Goal: Information Seeking & Learning: Learn about a topic

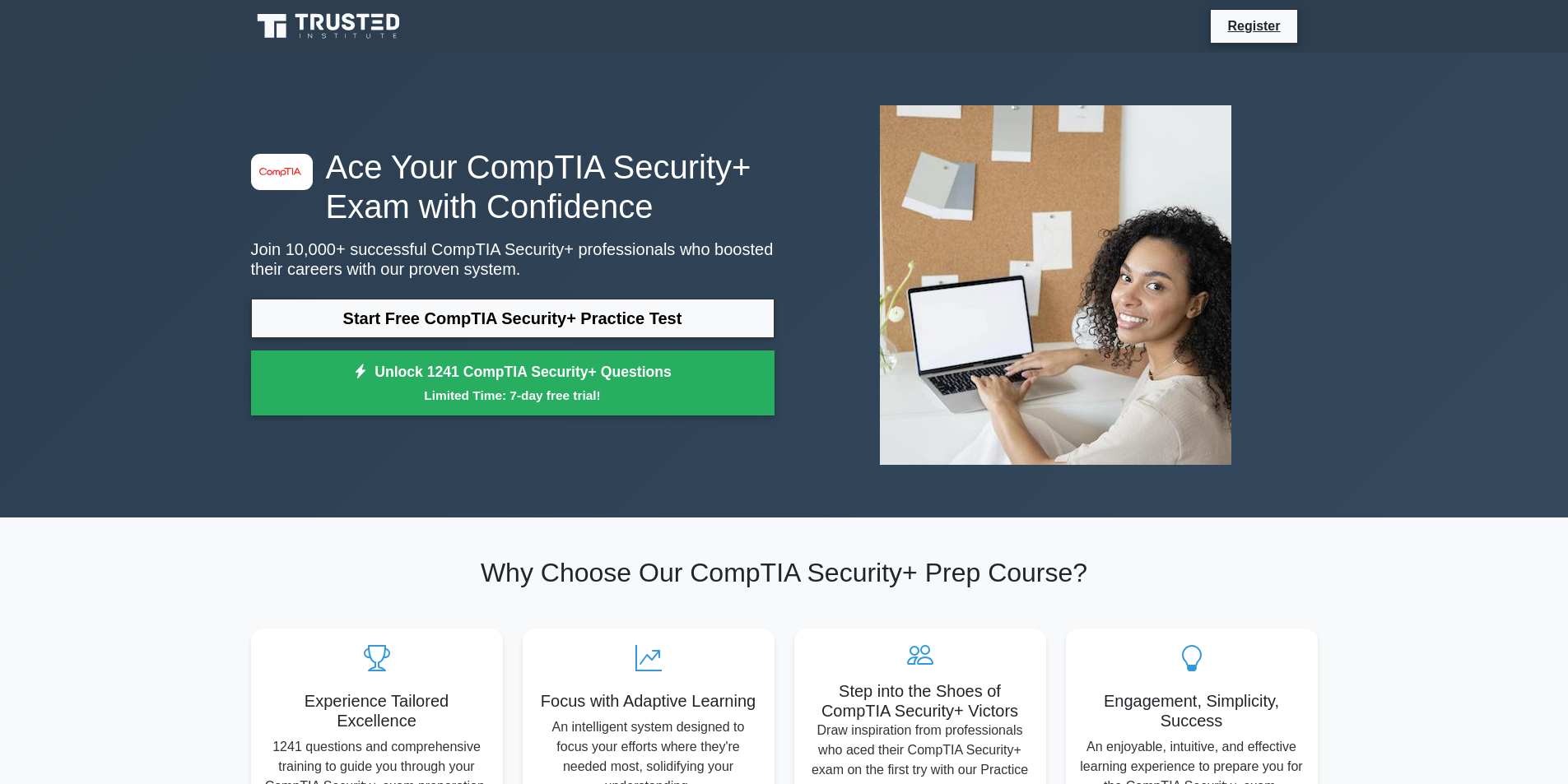
drag, startPoint x: 0, startPoint y: 0, endPoint x: 293, endPoint y: 462, distance: 547.1
click at [293, 462] on div "image/svg+xml Ace Your CompTIA Security+ Exam with Confidence Join 10,000+ succ…" at bounding box center [784, 285] width 1087 height 386
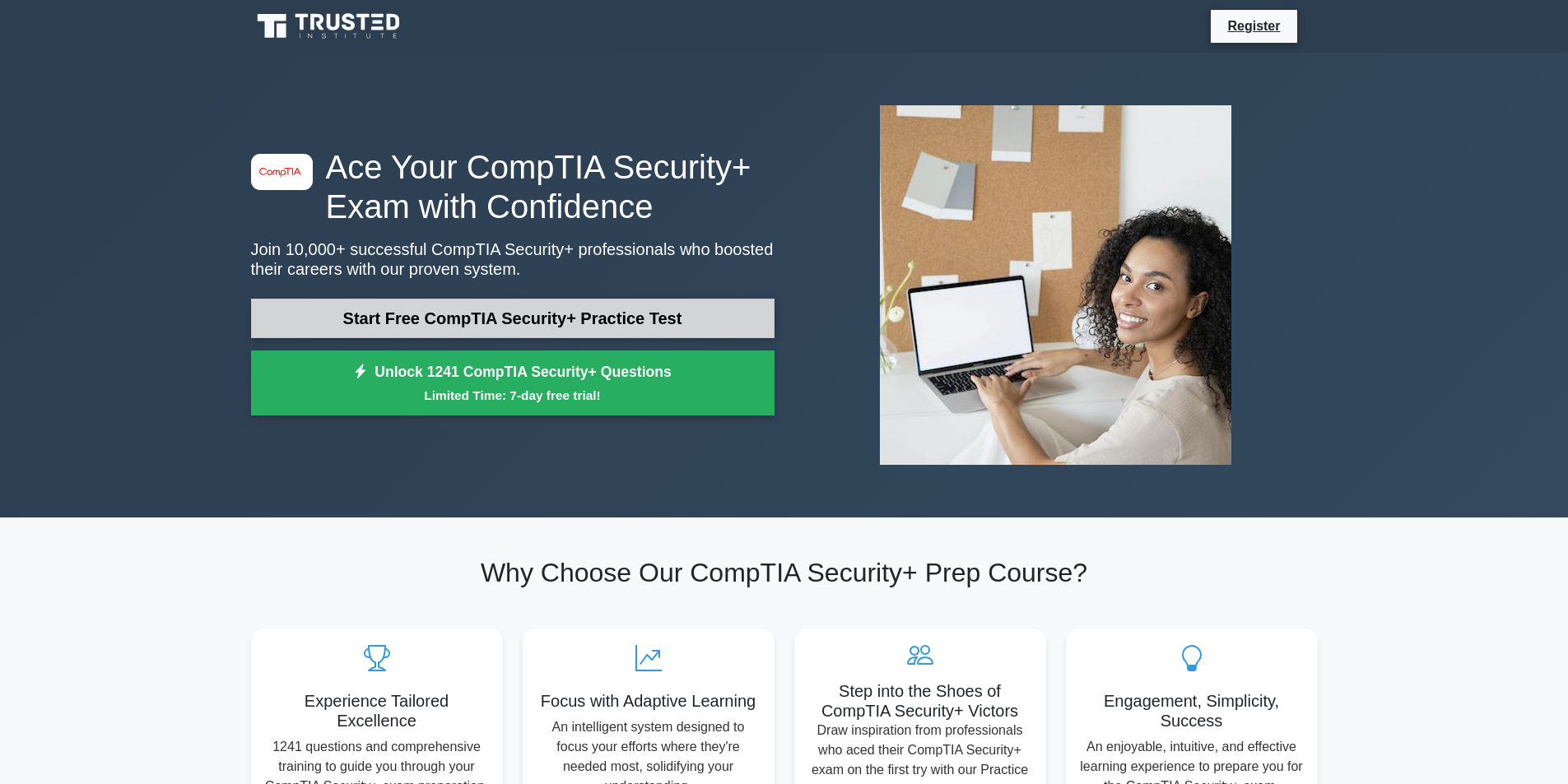
click at [431, 326] on link "Start Free CompTIA Security+ Practice Test" at bounding box center [512, 318] width 523 height 39
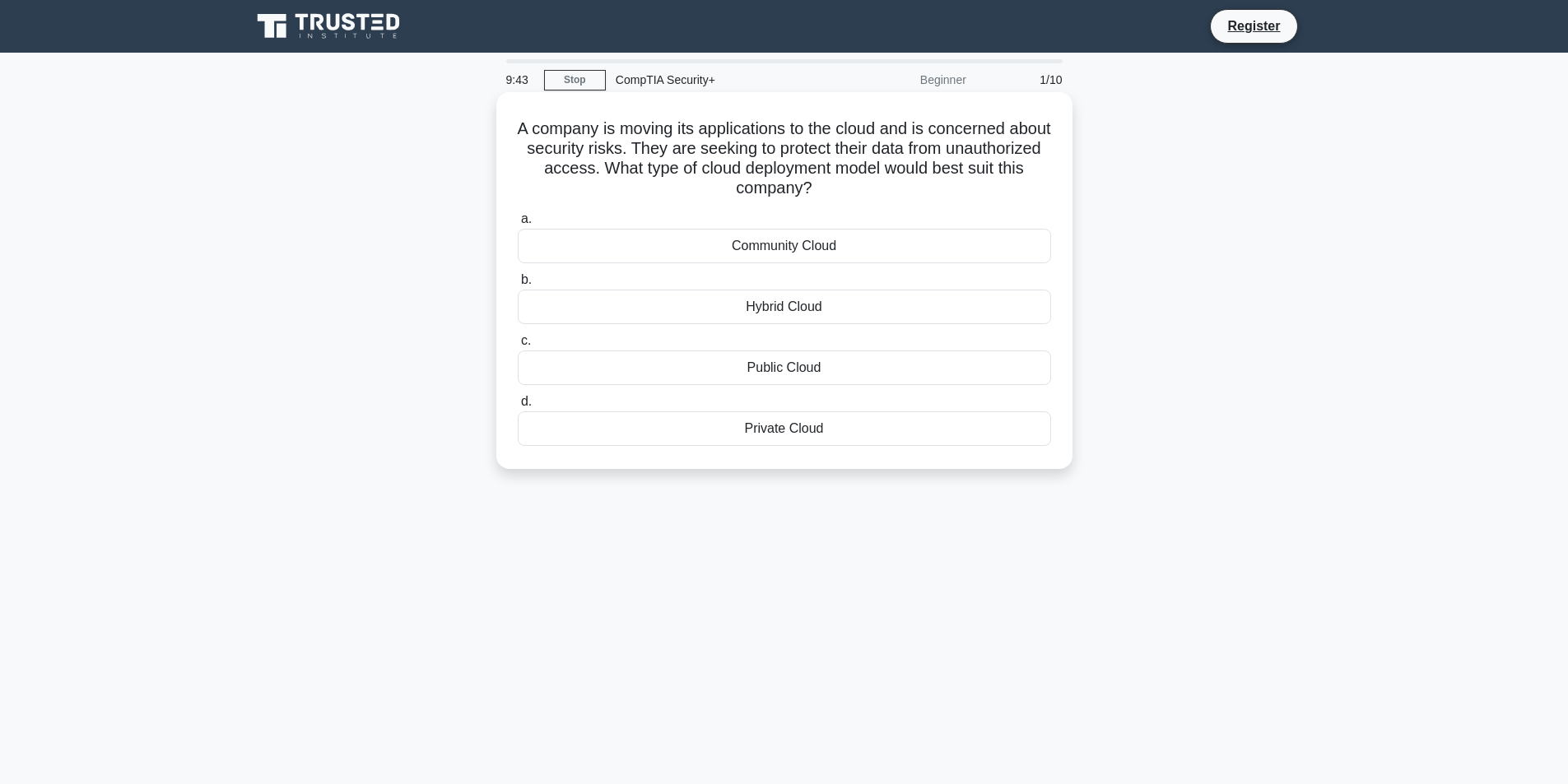
click at [786, 429] on div "Private Cloud" at bounding box center [784, 429] width 533 height 35
click at [518, 407] on input "d. Private Cloud" at bounding box center [518, 402] width 0 height 11
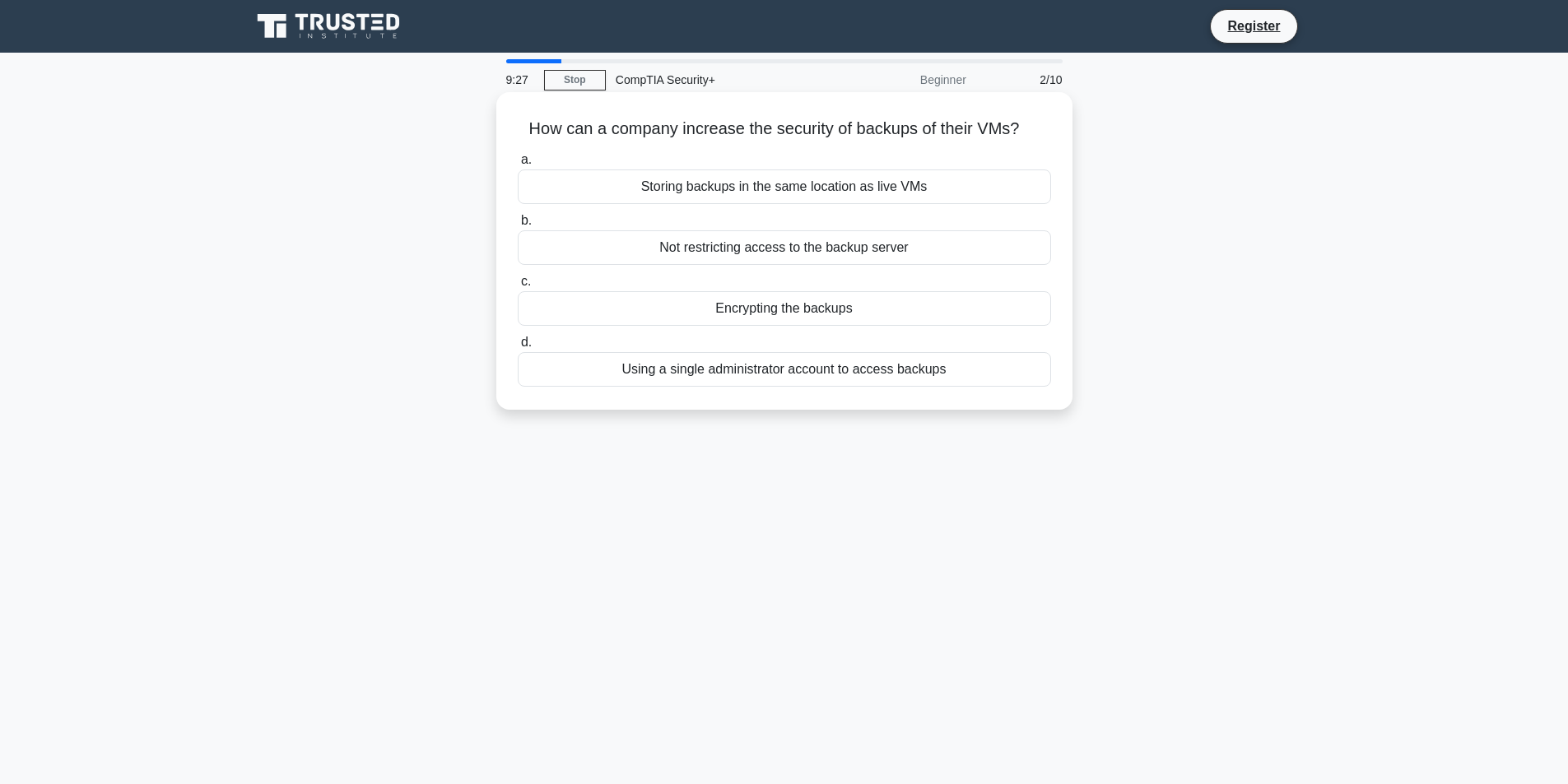
click at [787, 309] on div "Encrypting the backups" at bounding box center [784, 309] width 533 height 35
click at [518, 287] on input "c. Encrypting the backups" at bounding box center [518, 282] width 0 height 11
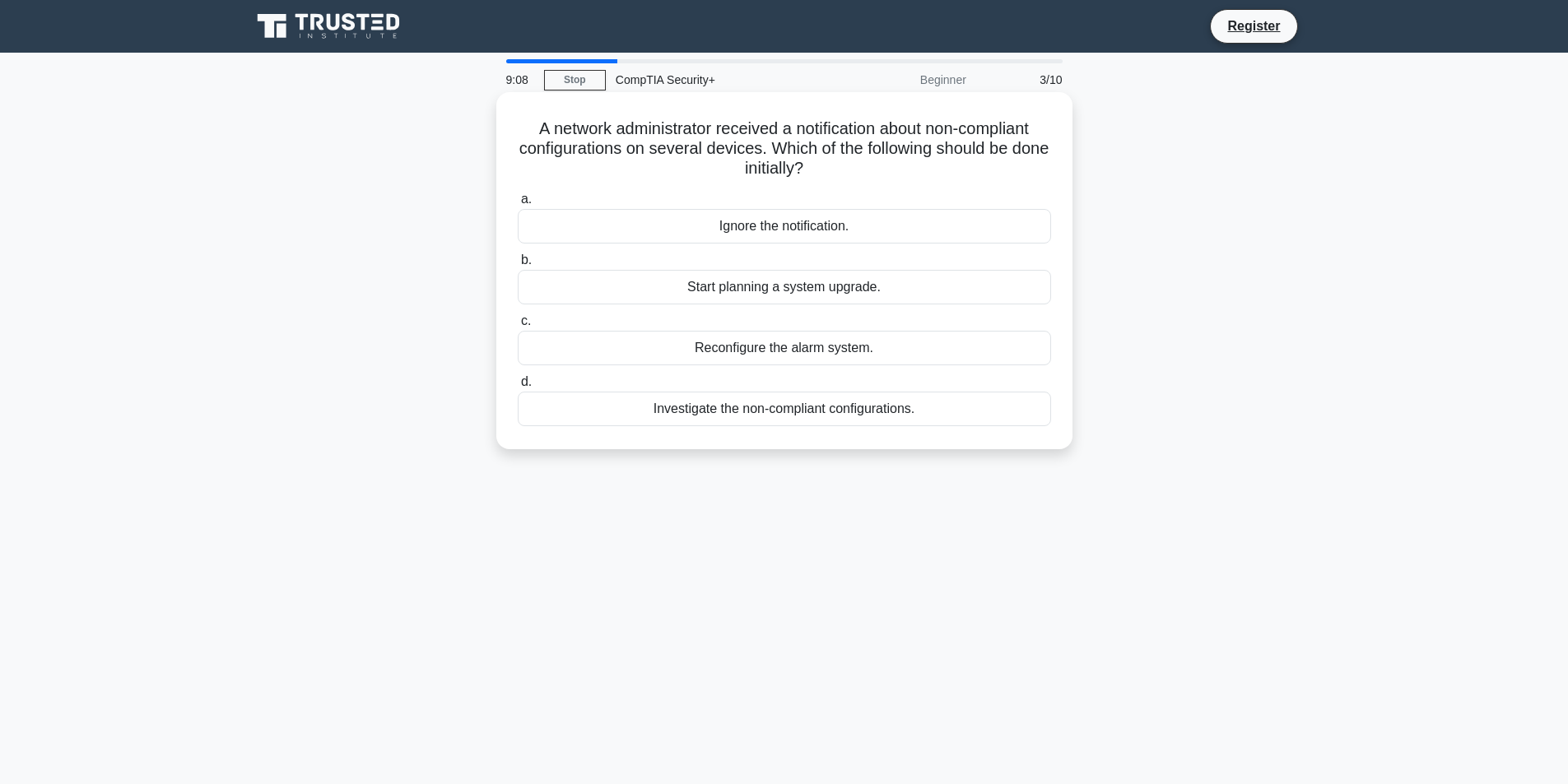
click at [702, 410] on div "Investigate the non-compliant configurations." at bounding box center [784, 409] width 533 height 35
click at [518, 388] on input "d. Investigate the non-compliant configurations." at bounding box center [518, 382] width 0 height 11
click at [791, 413] on div "Unpair the lost headset" at bounding box center [784, 409] width 533 height 35
click at [518, 388] on input "d. Unpair the lost headset" at bounding box center [518, 382] width 0 height 11
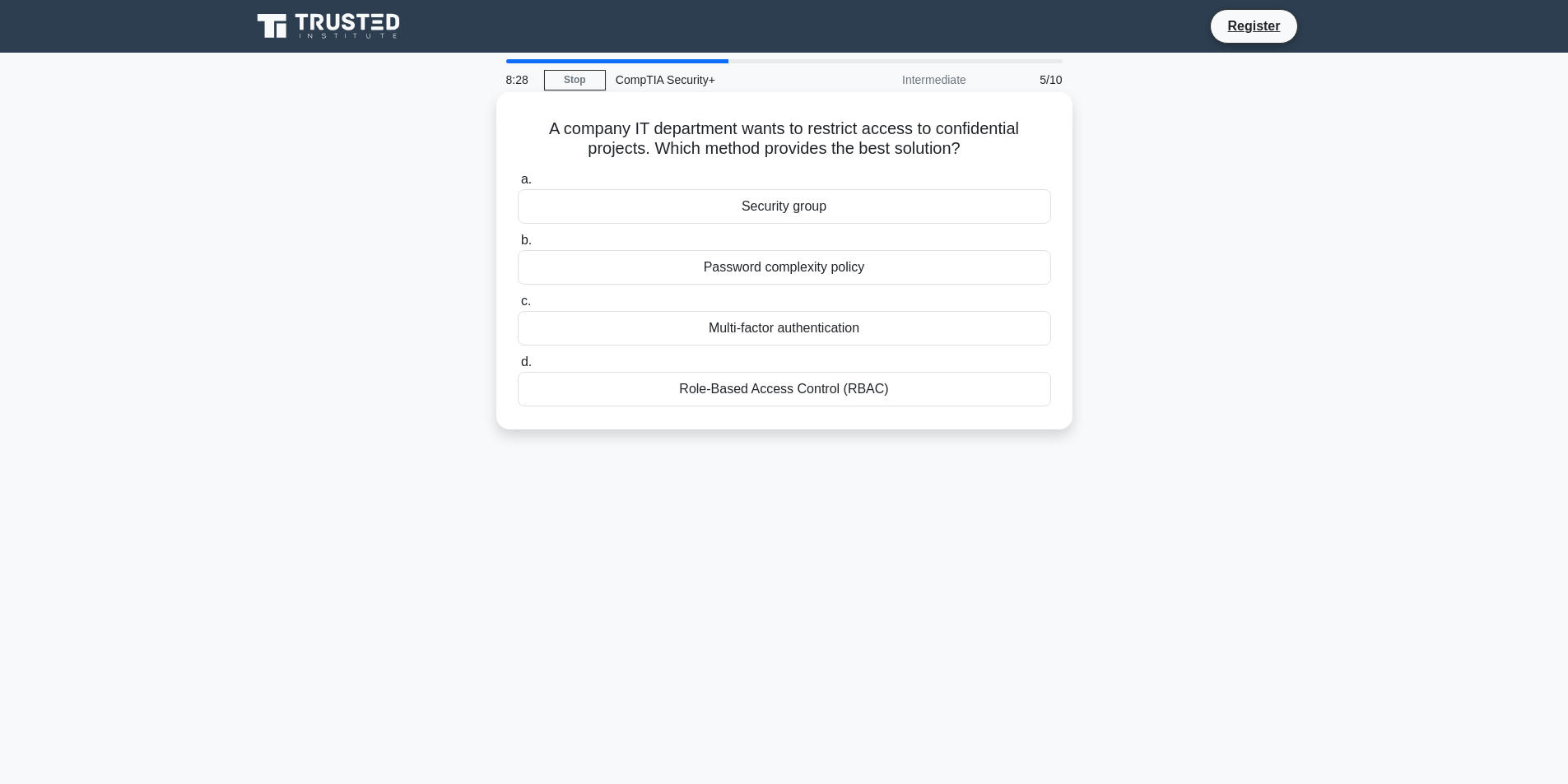
click at [784, 393] on div "Role-Based Access Control (RBAC)" at bounding box center [784, 389] width 533 height 35
click at [518, 368] on input "d. Role-Based Access Control (RBAC)" at bounding box center [518, 362] width 0 height 11
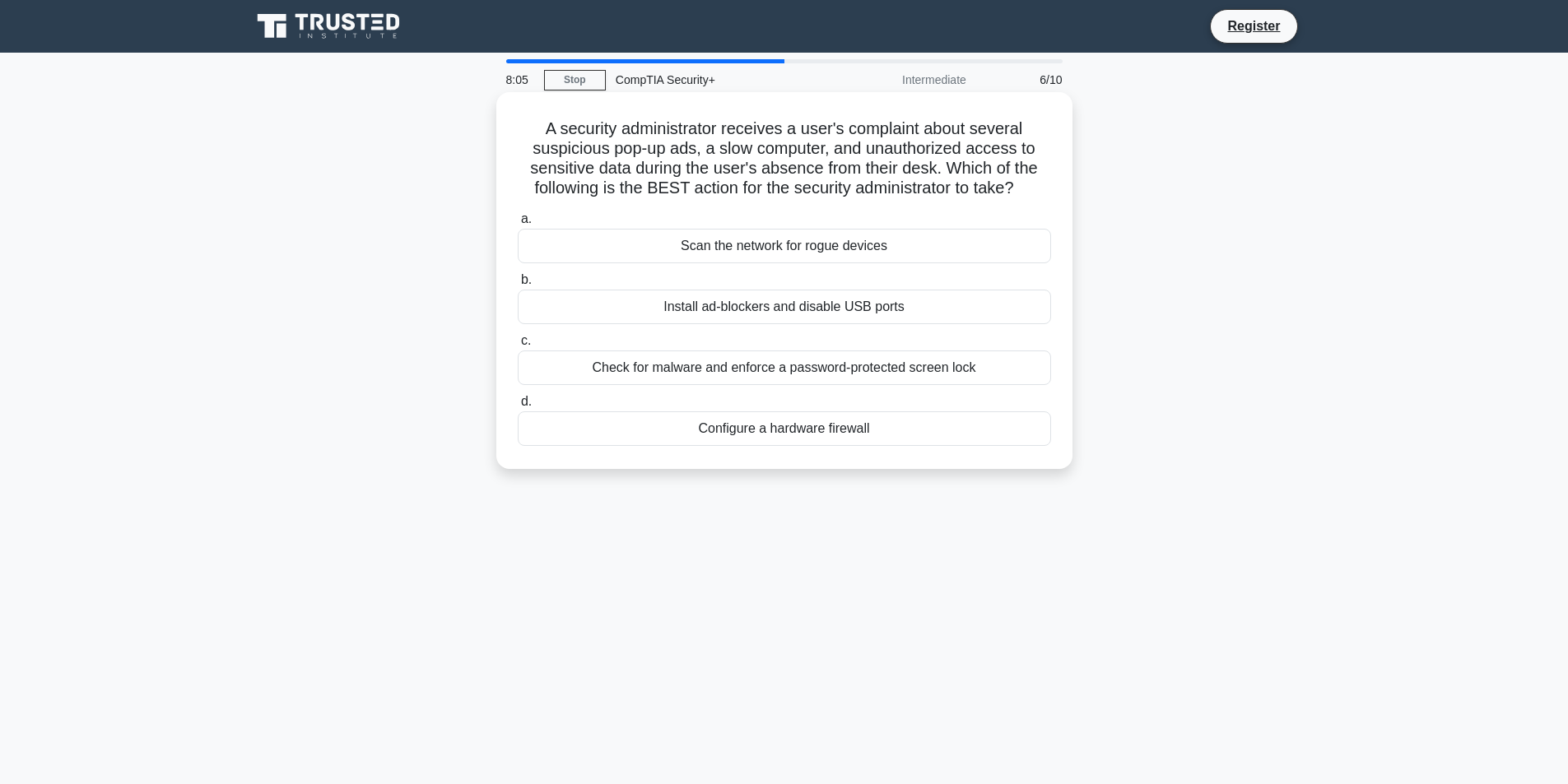
click at [747, 370] on div "Check for malware and enforce a password-protected screen lock" at bounding box center [784, 368] width 533 height 35
click at [518, 346] on input "c. Check for malware and enforce a password-protected screen lock" at bounding box center [518, 341] width 0 height 11
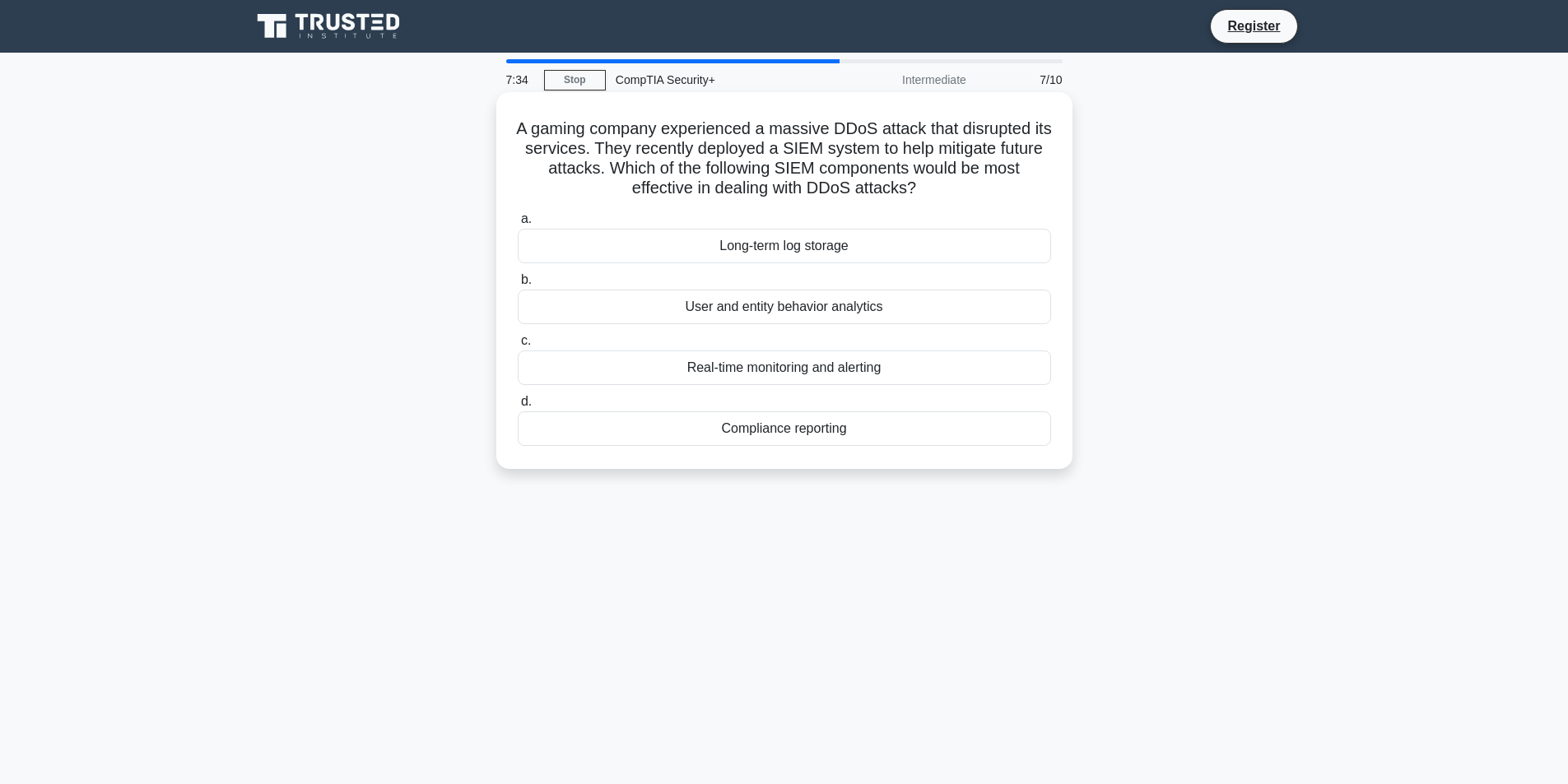
click at [832, 370] on div "Real-time monitoring and alerting" at bounding box center [784, 368] width 533 height 35
click at [518, 346] on input "c. Real-time monitoring and alerting" at bounding box center [518, 341] width 0 height 11
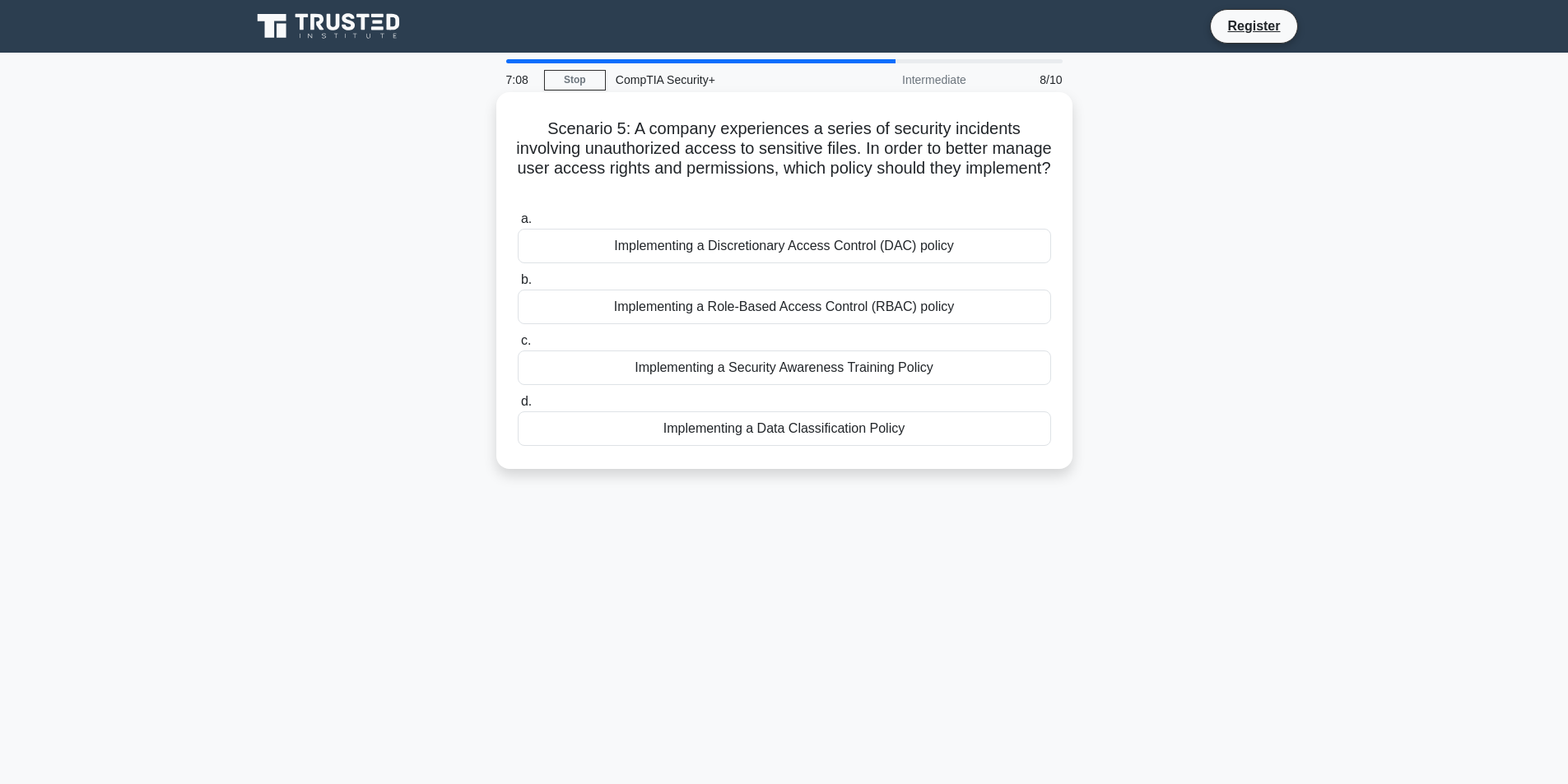
click at [810, 251] on div "Implementing a Discretionary Access Control (DAC) policy" at bounding box center [784, 246] width 533 height 35
click at [518, 224] on input "a. Implementing a Discretionary Access Control (DAC) policy" at bounding box center [518, 219] width 0 height 11
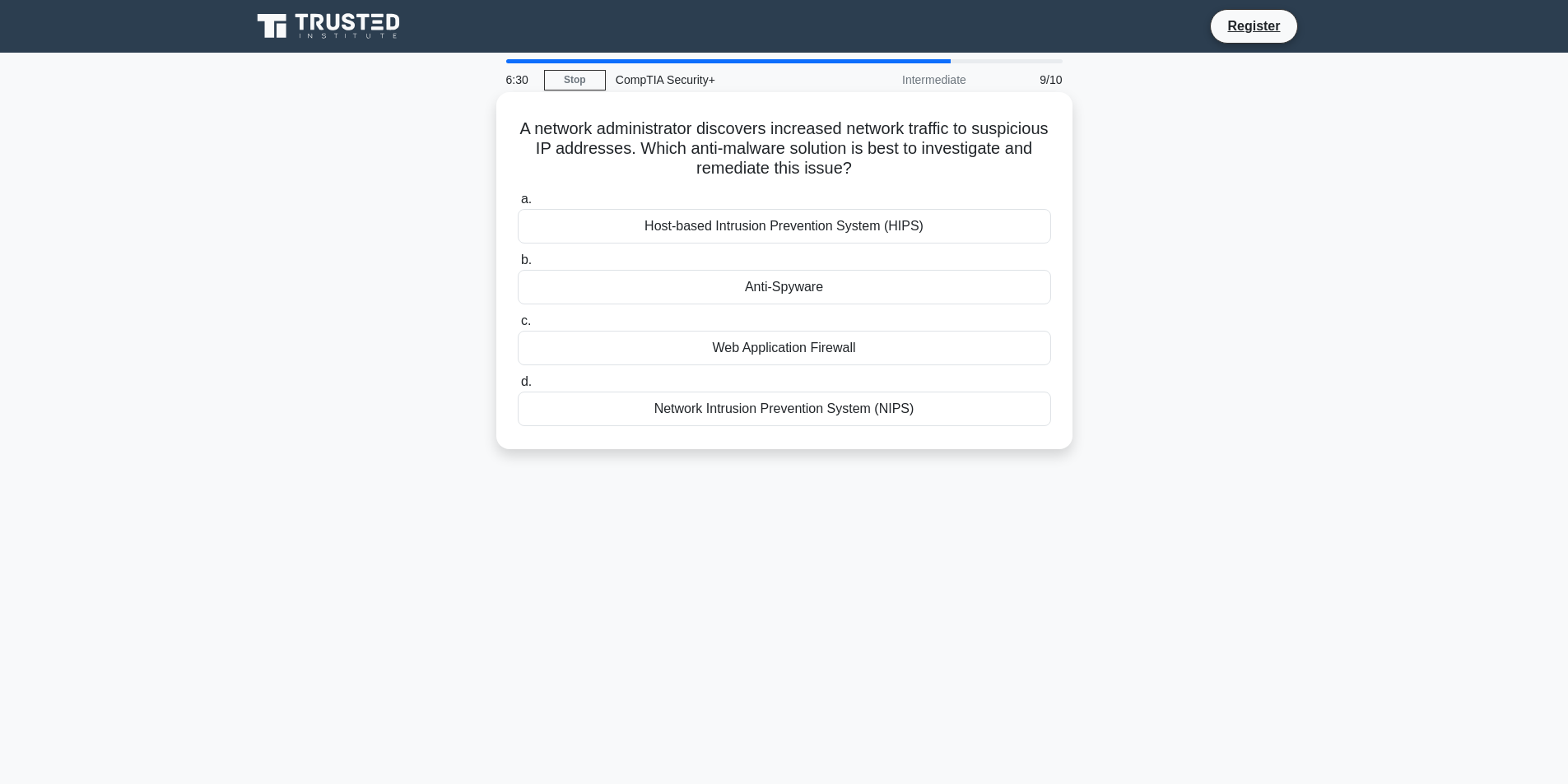
click at [786, 412] on div "Network Intrusion Prevention System (NIPS)" at bounding box center [784, 409] width 533 height 35
click at [518, 388] on input "d. Network Intrusion Prevention System (NIPS)" at bounding box center [518, 382] width 0 height 11
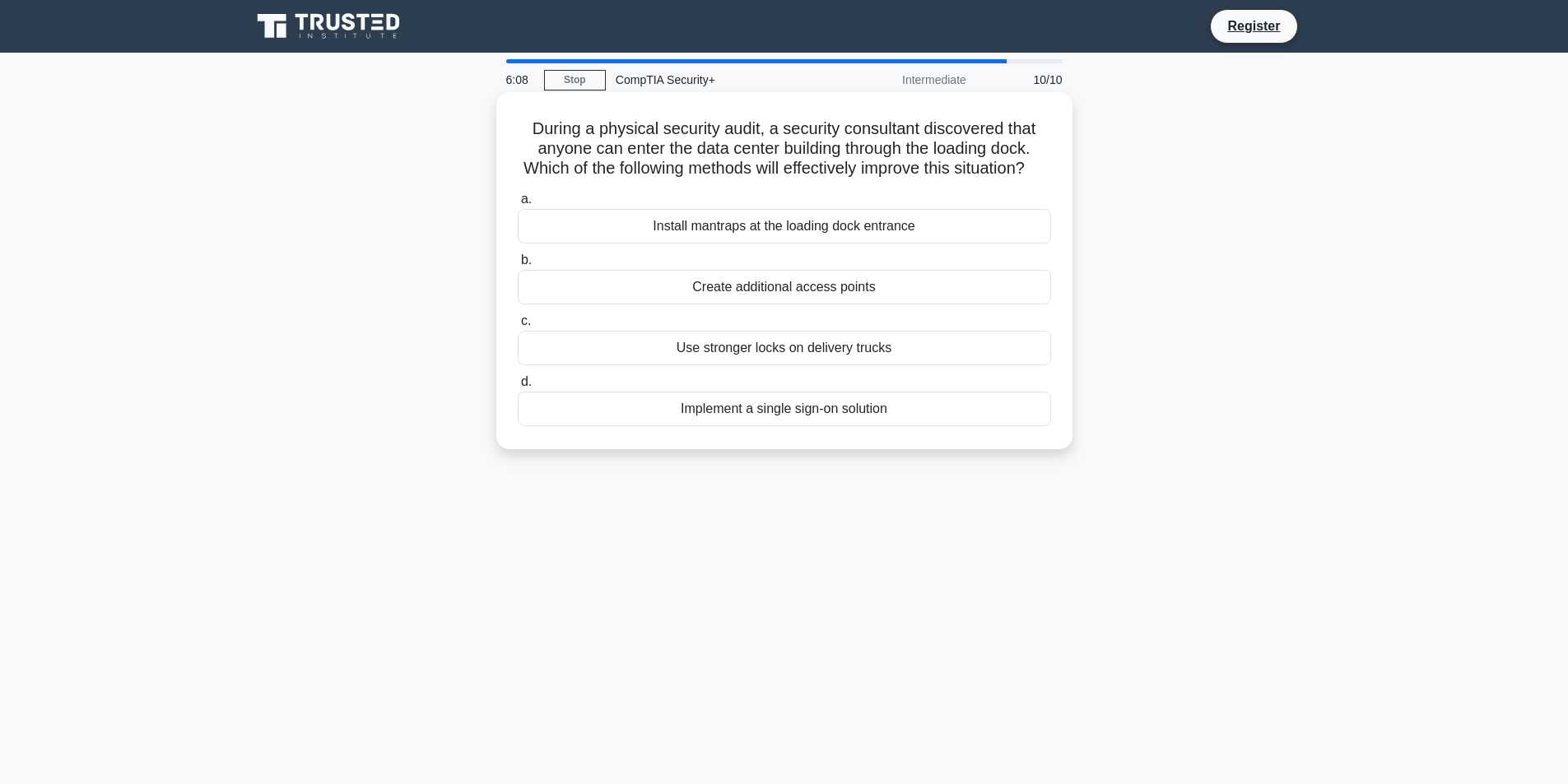
click at [694, 244] on div "Install mantraps at the loading dock entrance" at bounding box center [784, 226] width 533 height 35
click at [518, 205] on input "a. Install mantraps at the loading dock entrance" at bounding box center [518, 199] width 0 height 11
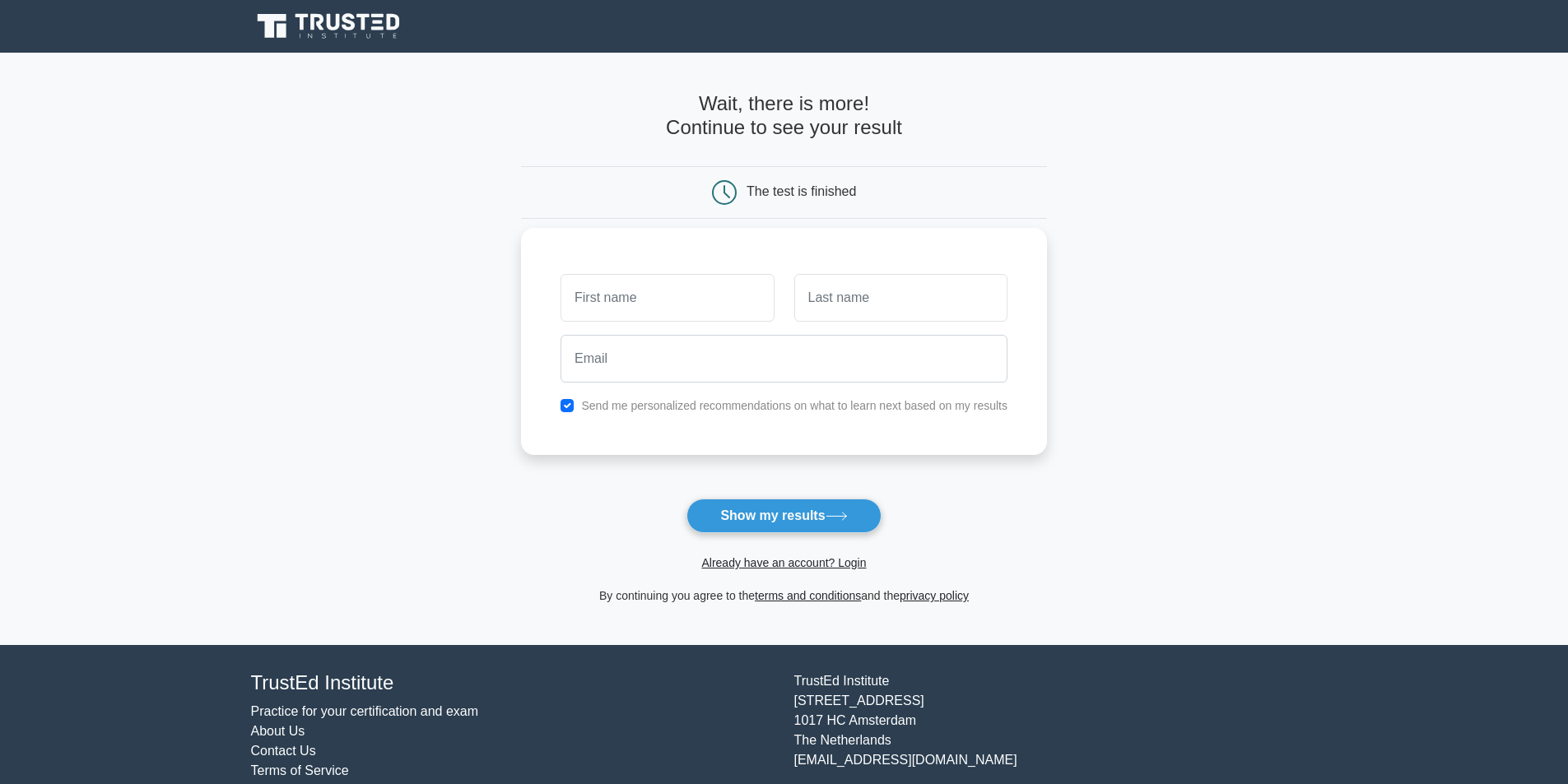
click at [724, 289] on input "text" at bounding box center [668, 297] width 214 height 48
type input "Gabor"
click at [871, 308] on input "text" at bounding box center [901, 297] width 214 height 48
type input "Robert-Gabriel"
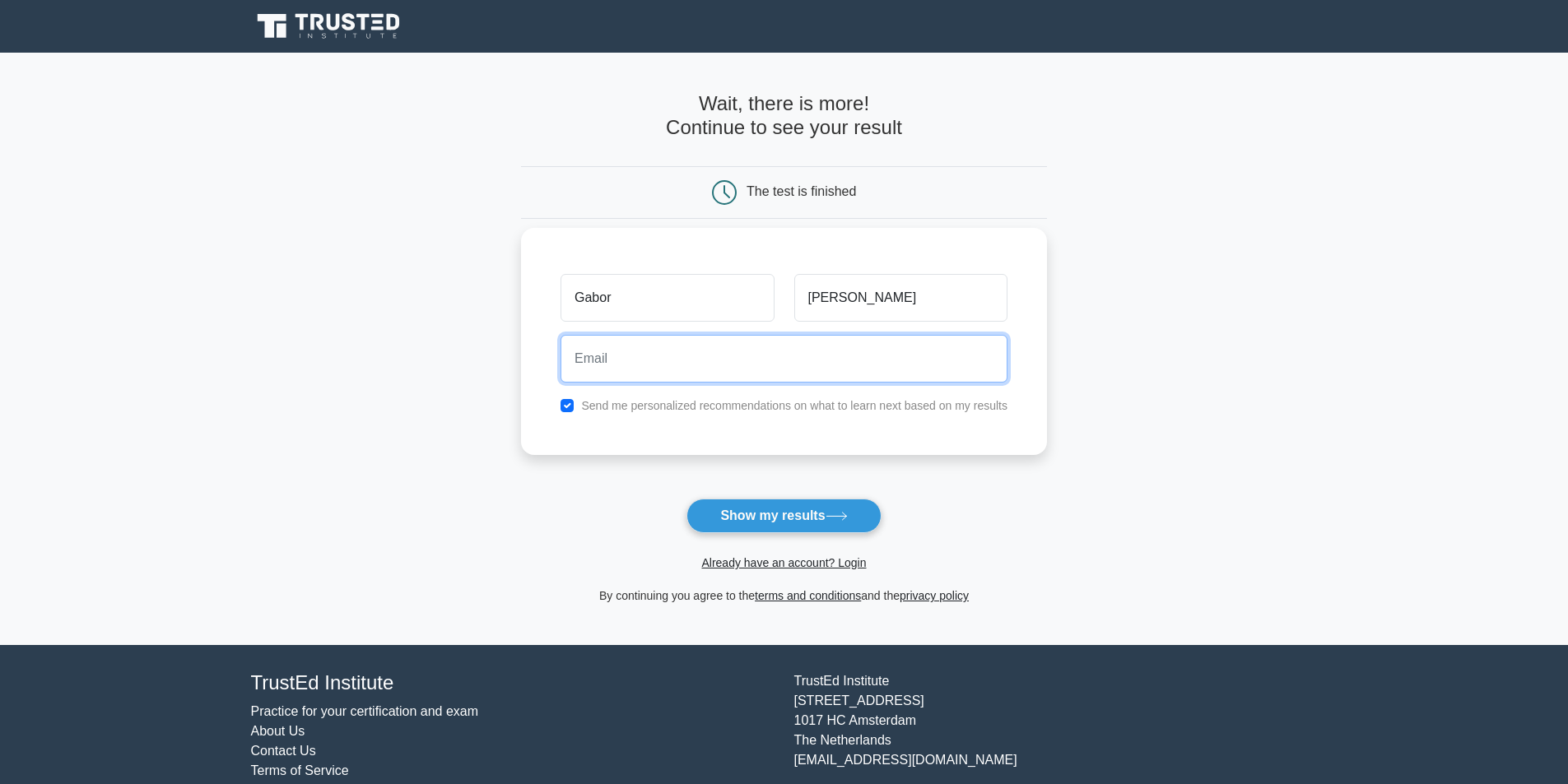
click at [739, 369] on input "email" at bounding box center [784, 358] width 447 height 48
type input "zlataru.robert@yahoo.com"
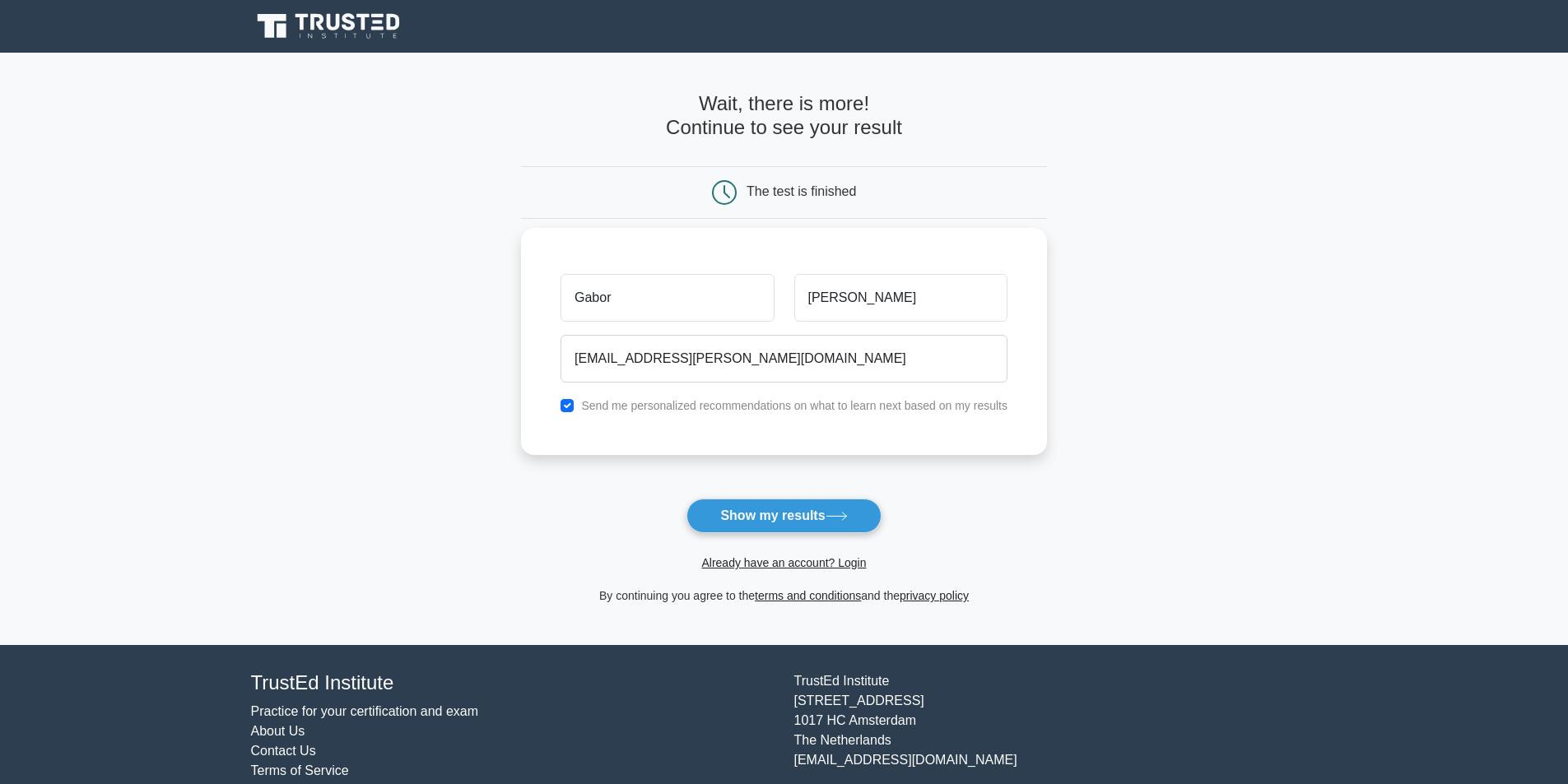
click at [736, 409] on label "Send me personalized recommendations on what to learn next based on my results" at bounding box center [794, 405] width 426 height 13
click at [569, 409] on input "checkbox" at bounding box center [567, 405] width 13 height 13
click at [569, 406] on input "checkbox" at bounding box center [567, 405] width 13 height 13
checkbox input "true"
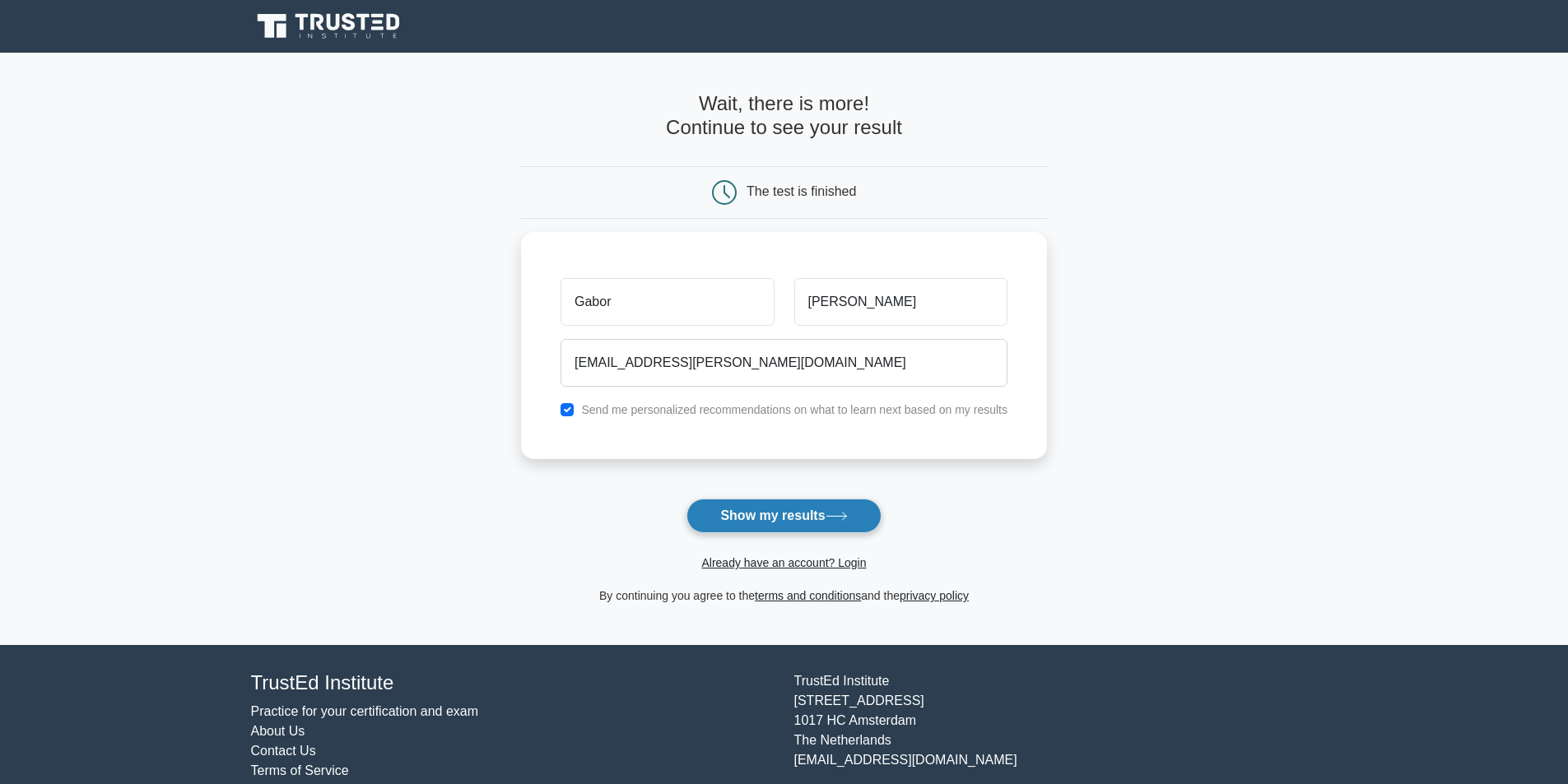
click at [786, 522] on button "Show my results" at bounding box center [784, 516] width 194 height 35
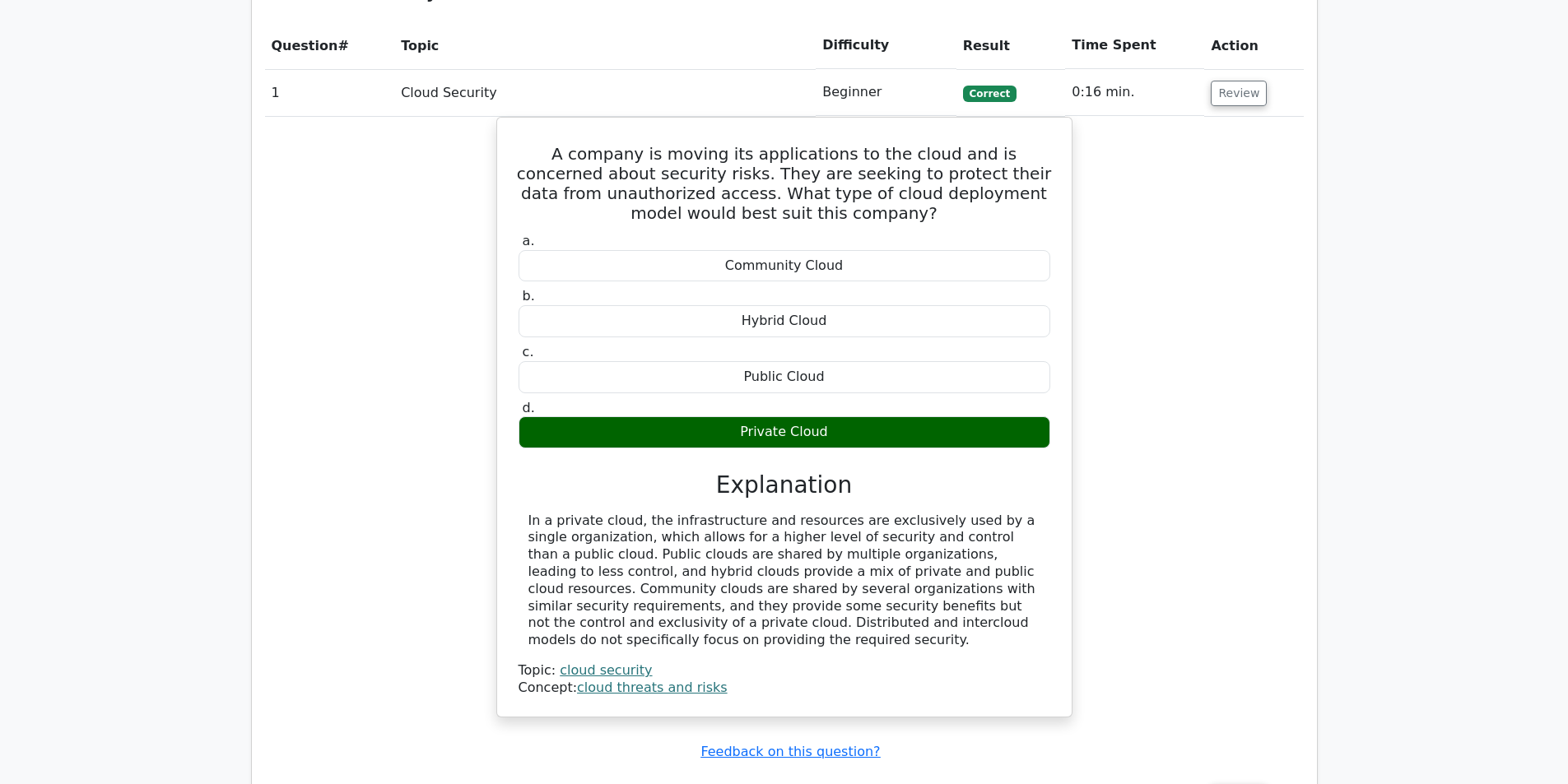
scroll to position [1810, 0]
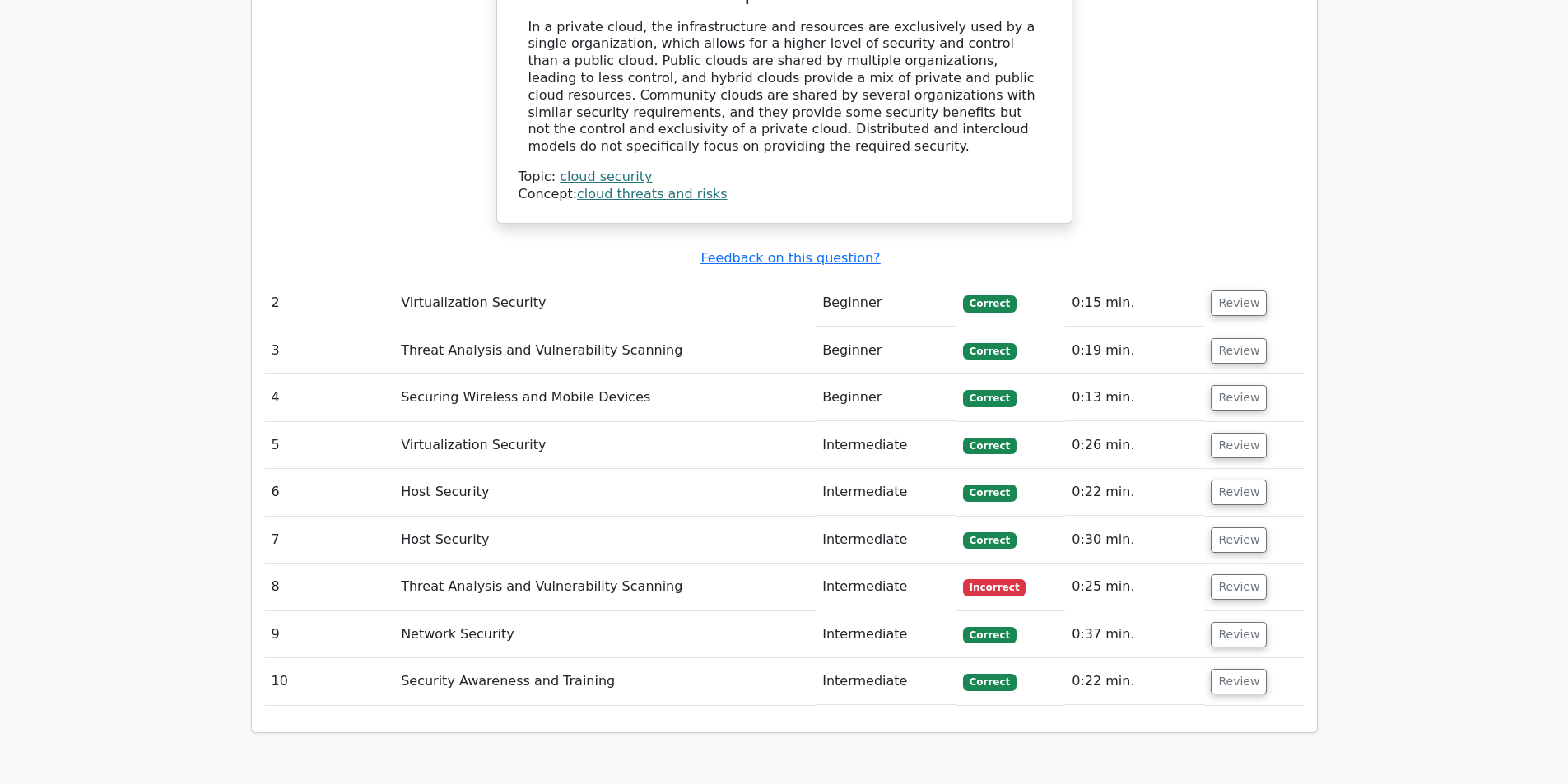
click at [543, 563] on td "Threat Analysis and Vulnerability Scanning" at bounding box center [605, 587] width 422 height 47
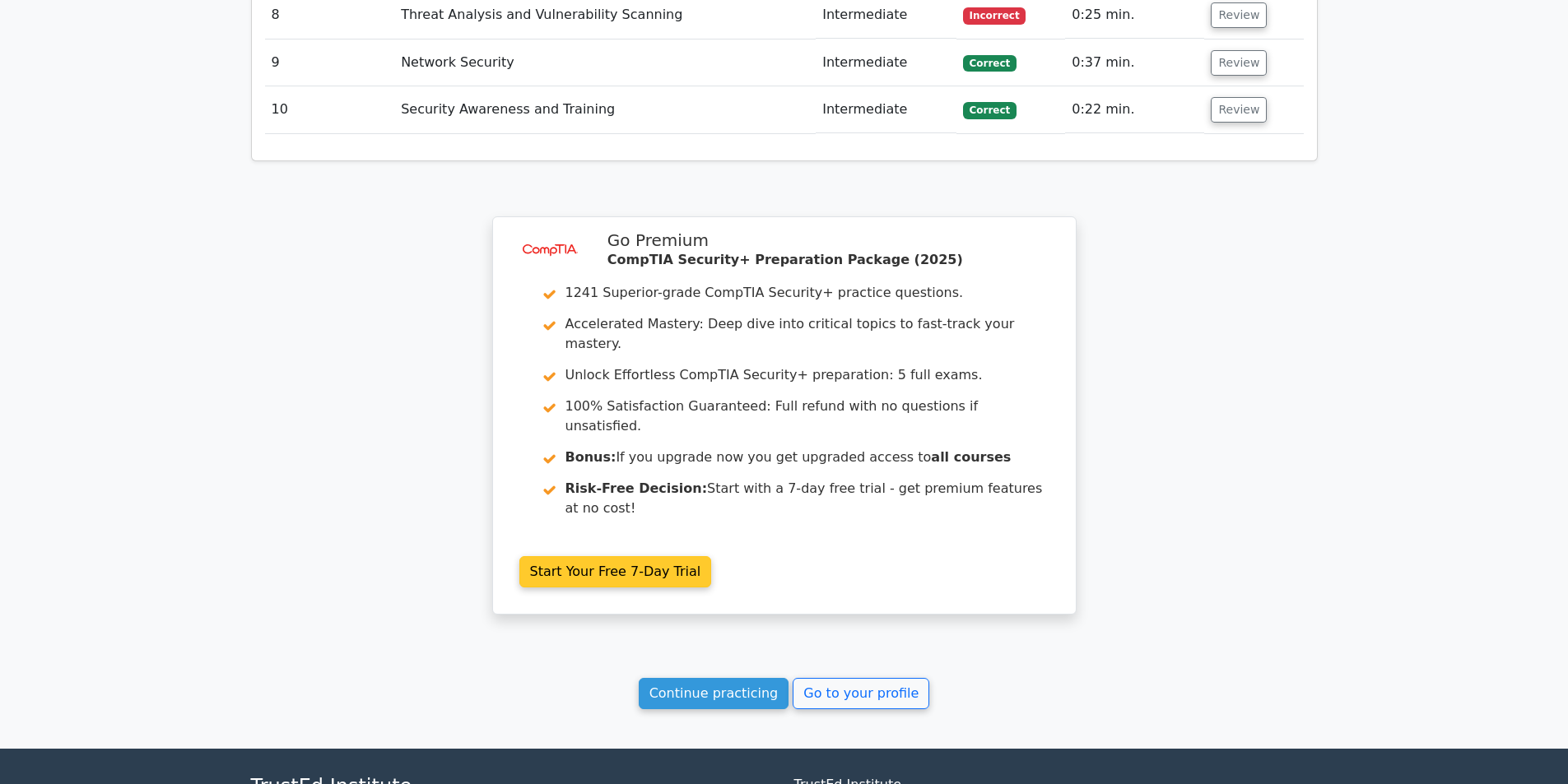
scroll to position [2057, 0]
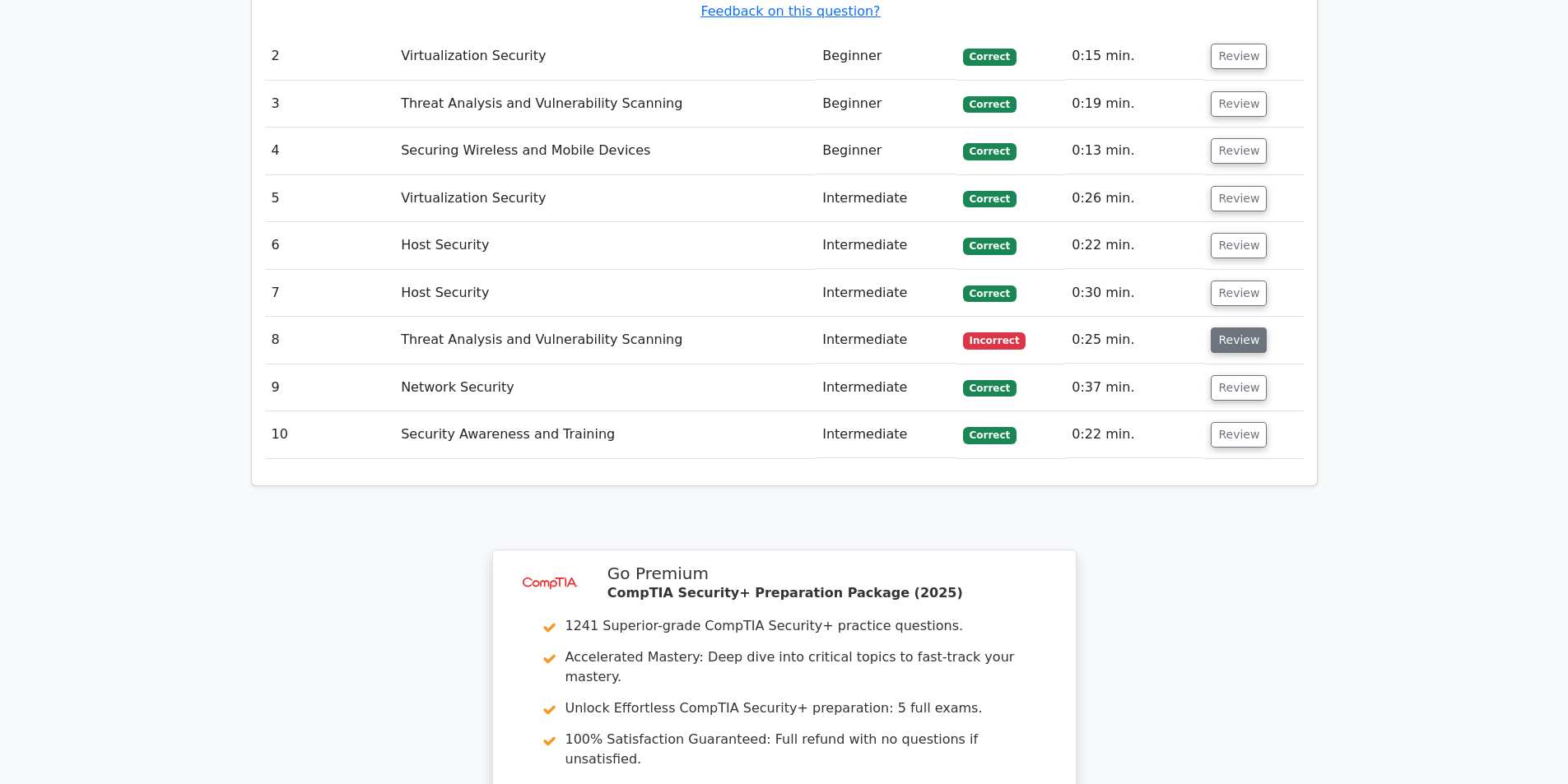
click at [1240, 327] on button "Review" at bounding box center [1239, 340] width 56 height 25
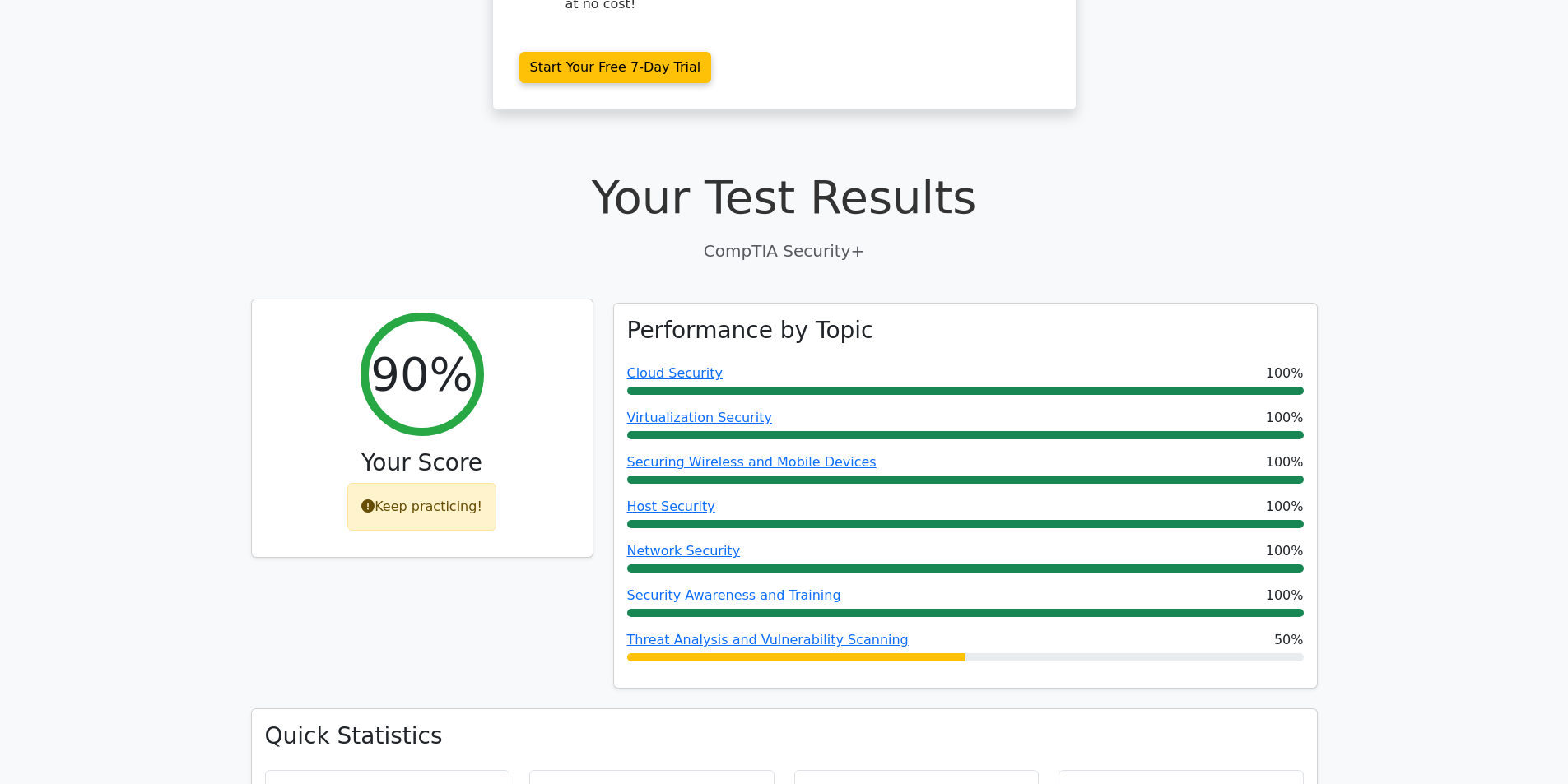
scroll to position [329, 0]
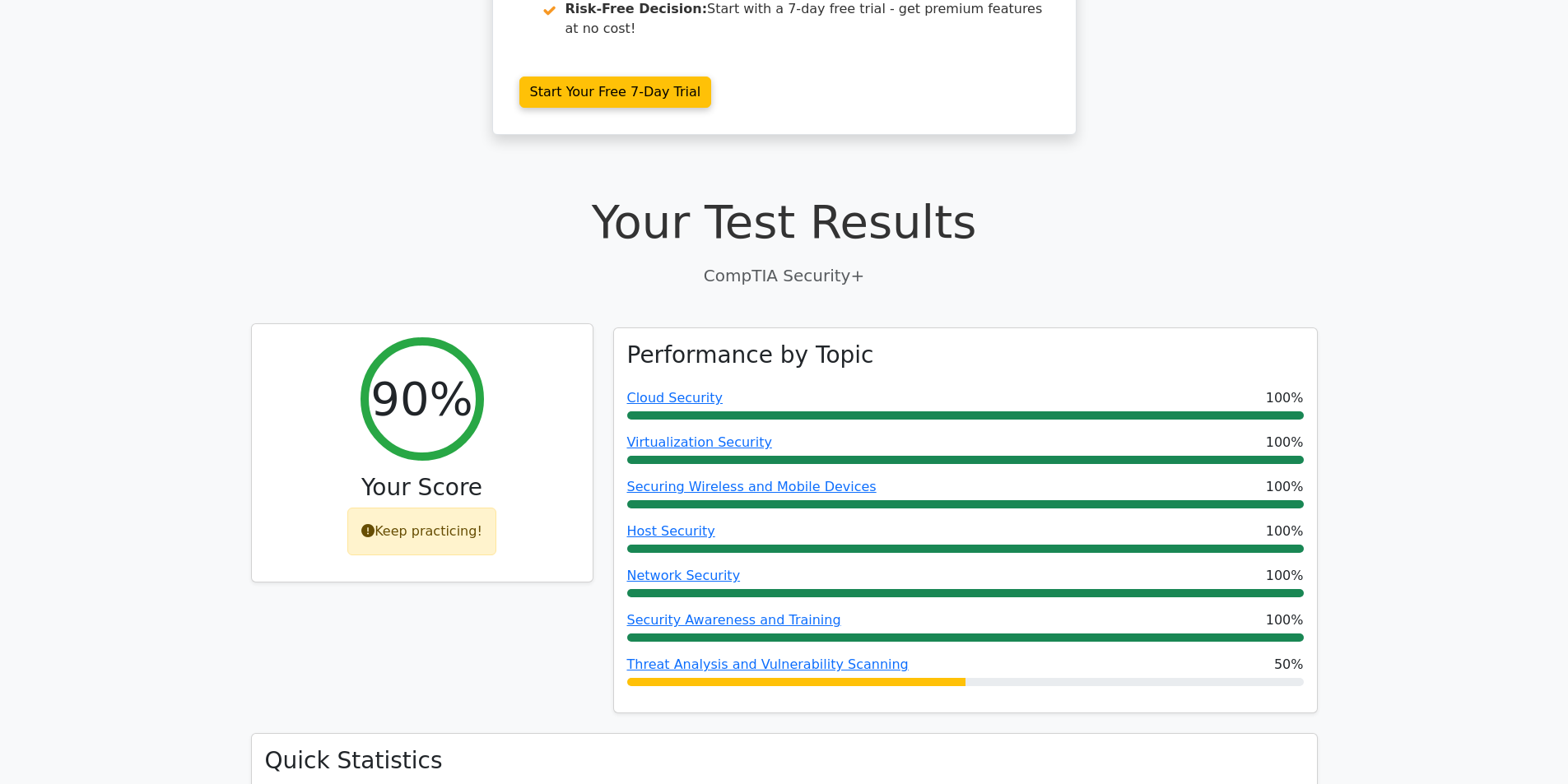
click at [373, 524] on icon at bounding box center [368, 530] width 13 height 13
